Goal: Information Seeking & Learning: Learn about a topic

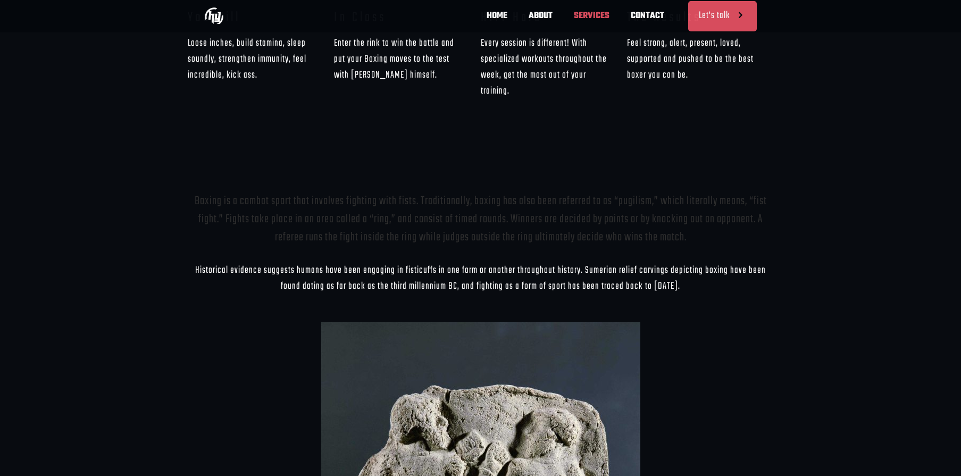
scroll to position [922, 0]
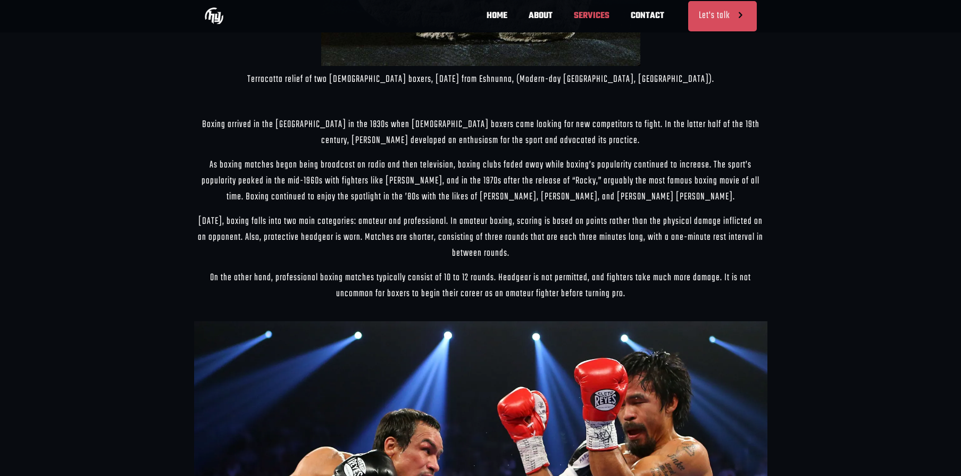
drag, startPoint x: 366, startPoint y: 277, endPoint x: 601, endPoint y: 277, distance: 235.2
click at [601, 277] on div "Boxing arrived in the [GEOGRAPHIC_DATA] in the 1830s when [DEMOGRAPHIC_DATA] bo…" at bounding box center [481, 413] width 574 height 592
copy span "boxers to begin their career as an amateur fighter before turning pro."
click at [400, 227] on span "Boxing arrived in the [GEOGRAPHIC_DATA] in the 1830s when [DEMOGRAPHIC_DATA] bo…" at bounding box center [481, 413] width 574 height 592
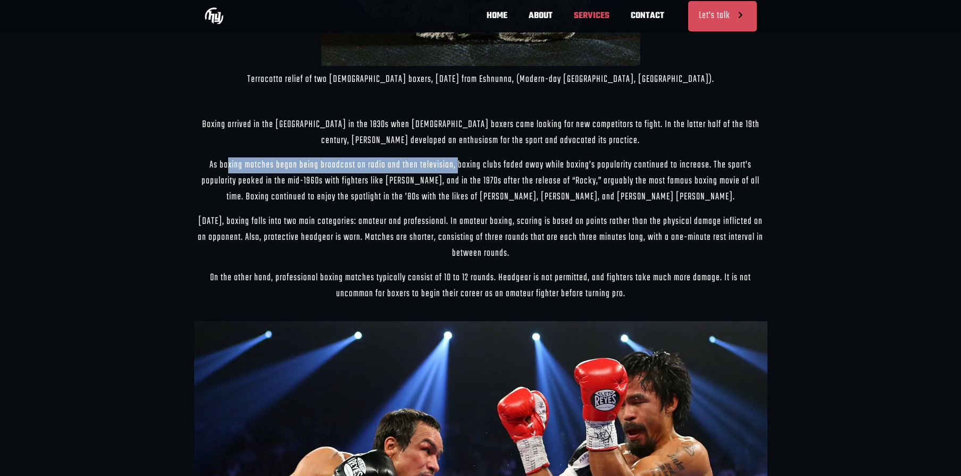
drag, startPoint x: 212, startPoint y: 146, endPoint x: 435, endPoint y: 135, distance: 223.8
click at [435, 135] on div "Boxing arrived in the [GEOGRAPHIC_DATA] in the 1830s when [DEMOGRAPHIC_DATA] bo…" at bounding box center [481, 413] width 574 height 592
copy span "boxing matches began being broadcast on radio and then television"
click at [270, 236] on div "Boxing arrived in the [GEOGRAPHIC_DATA] in the 1830s when [DEMOGRAPHIC_DATA] bo…" at bounding box center [481, 413] width 574 height 592
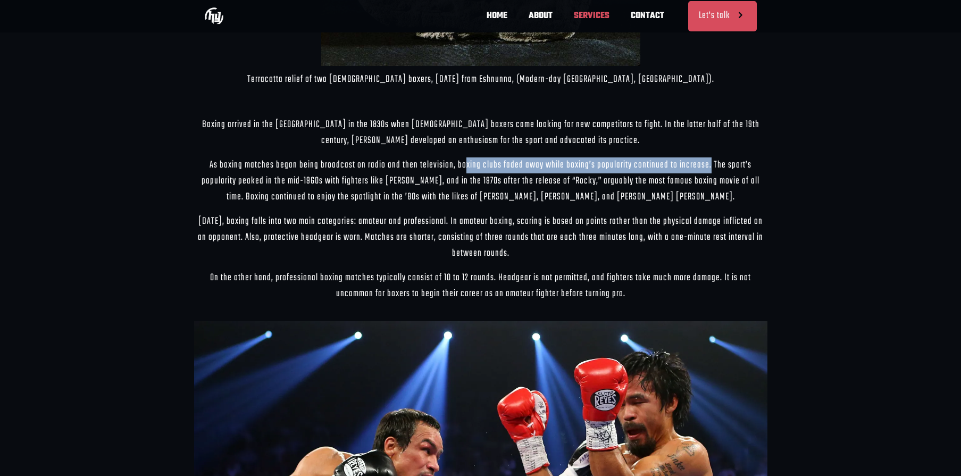
scroll to position [0, 468]
drag, startPoint x: 440, startPoint y: 146, endPoint x: 682, endPoint y: 135, distance: 242.4
click at [682, 135] on div "Boxing arrived in the [GEOGRAPHIC_DATA] in the 1830s when [DEMOGRAPHIC_DATA] bo…" at bounding box center [481, 413] width 574 height 592
copy span "boxing clubs faded away while boxing’s popularity continued to increase"
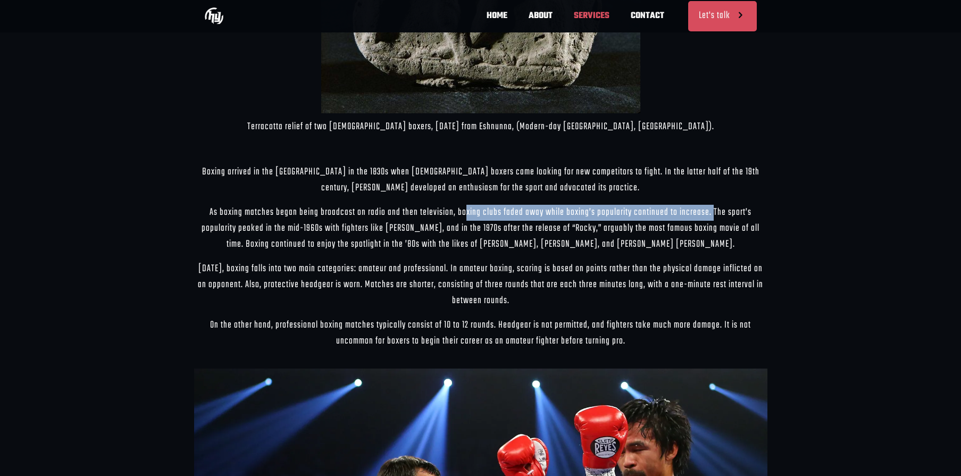
scroll to position [1515, 0]
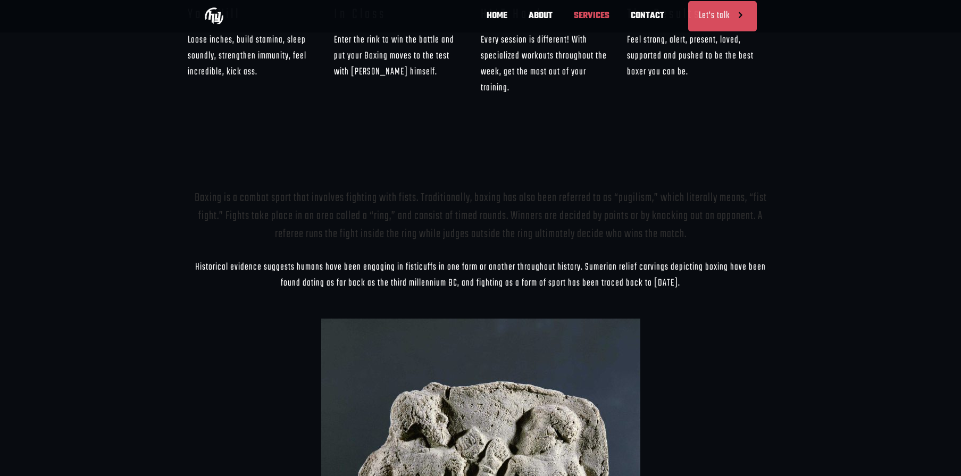
scroll to position [0, 312]
click at [329, 189] on p "Boxing is a combat sport that involves fighting with fists. Traditionally, boxi…" at bounding box center [481, 216] width 574 height 54
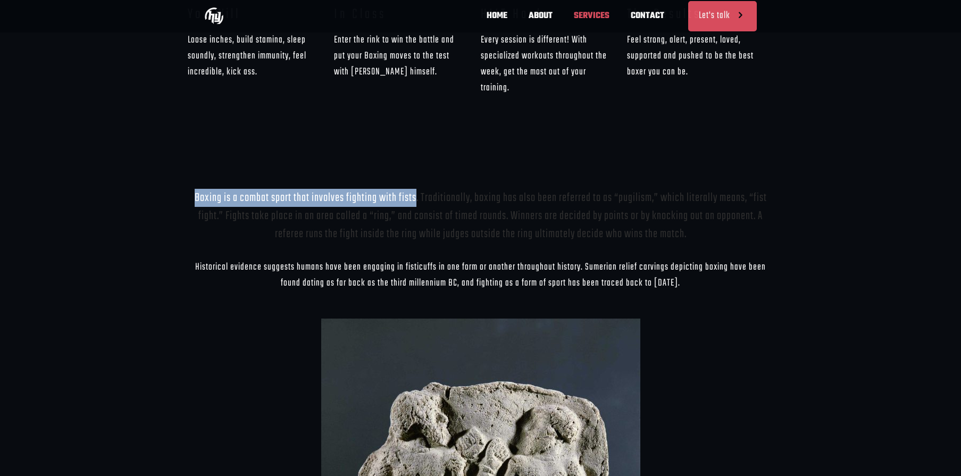
drag, startPoint x: 197, startPoint y: 179, endPoint x: 417, endPoint y: 175, distance: 219.8
click at [417, 189] on p "Boxing is a combat sport that involves fighting with fists. Traditionally, boxi…" at bounding box center [481, 216] width 574 height 54
copy p "Boxing is a combat sport that involves fighting with fists"
